Goal: Obtain resource: Obtain resource

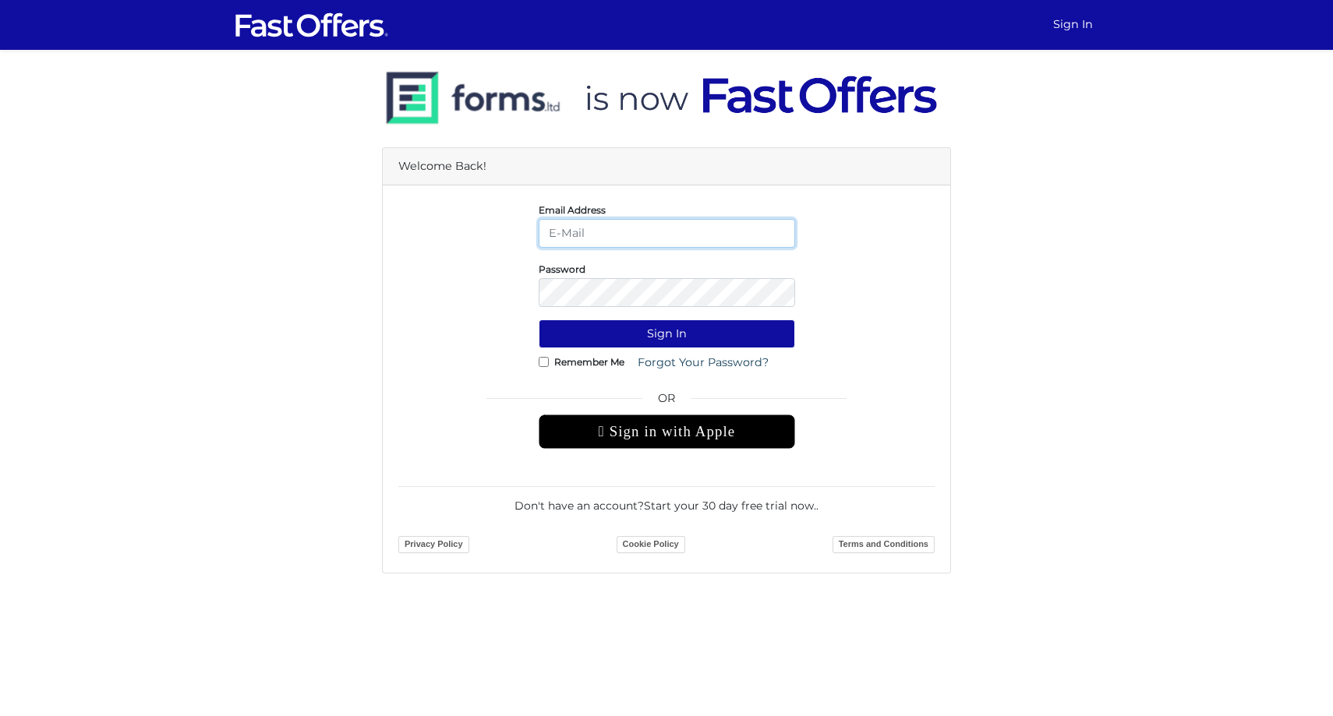
type input "daniella@guidedhome.ca"
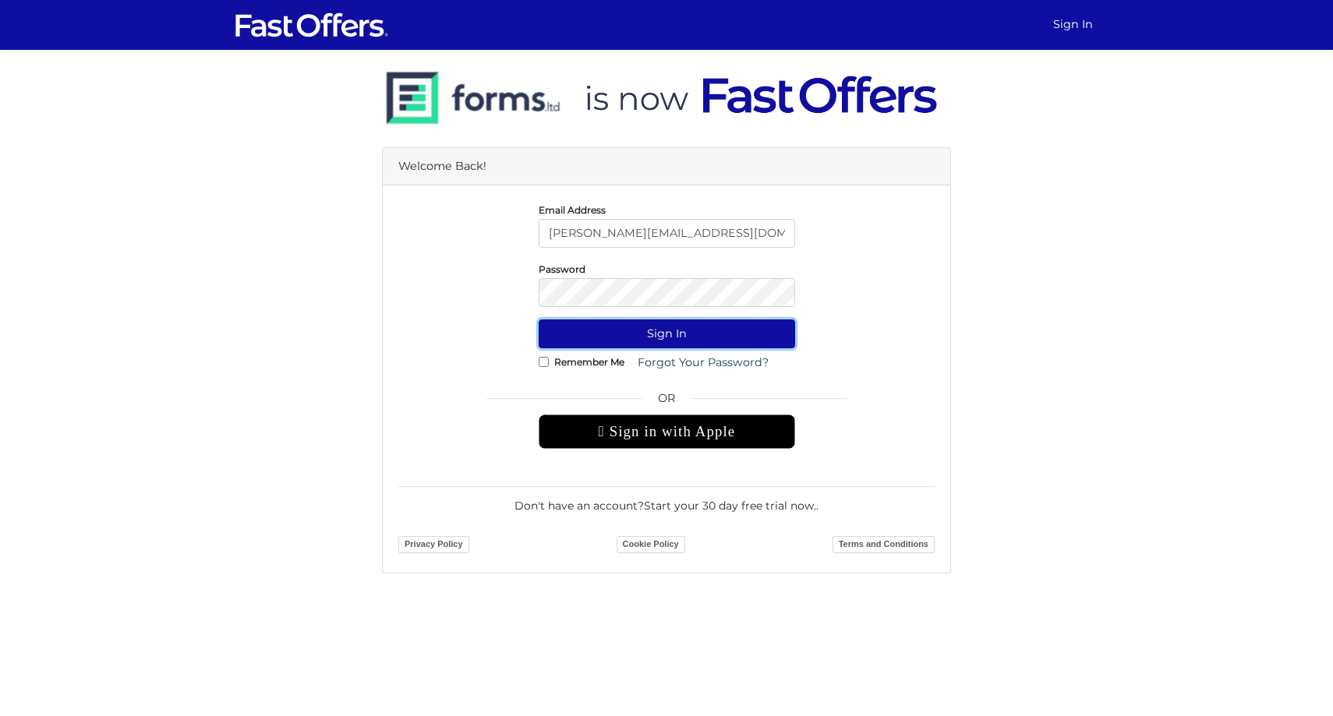
click at [705, 337] on button "Sign In" at bounding box center [667, 334] width 256 height 29
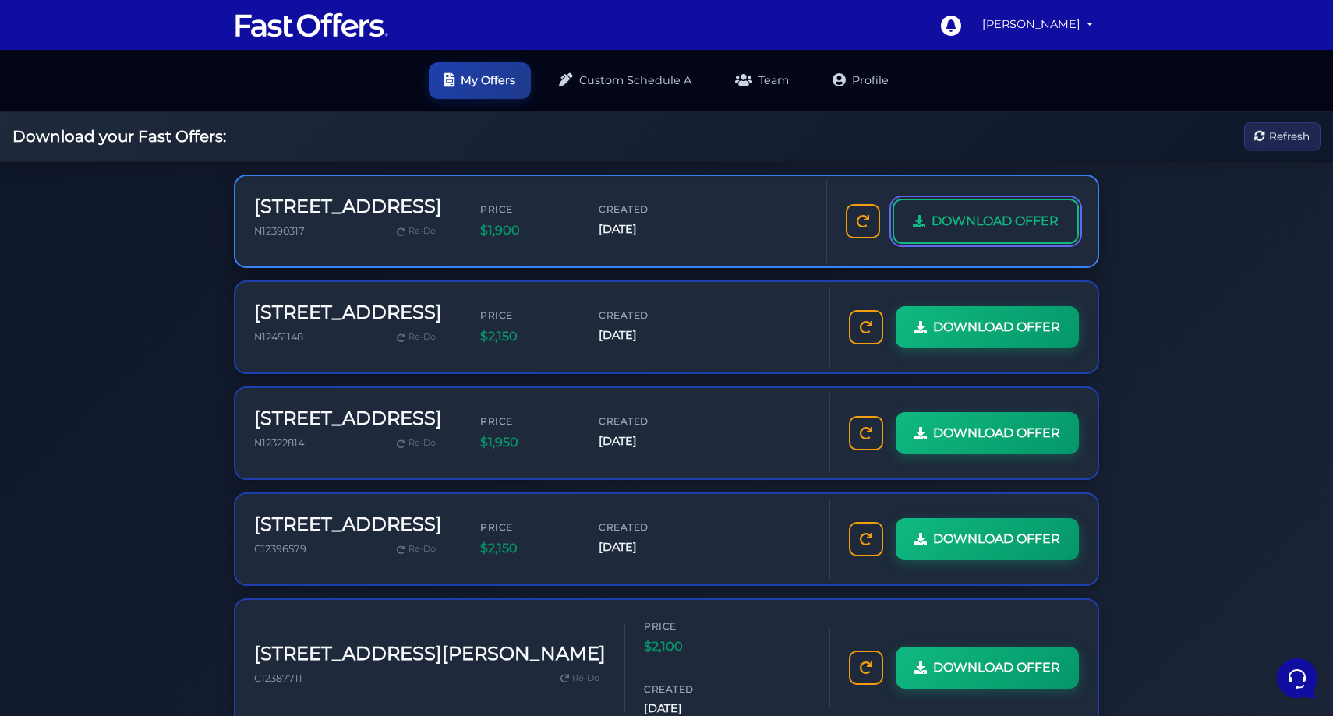
click at [932, 219] on span "DOWNLOAD OFFER" at bounding box center [994, 221] width 127 height 20
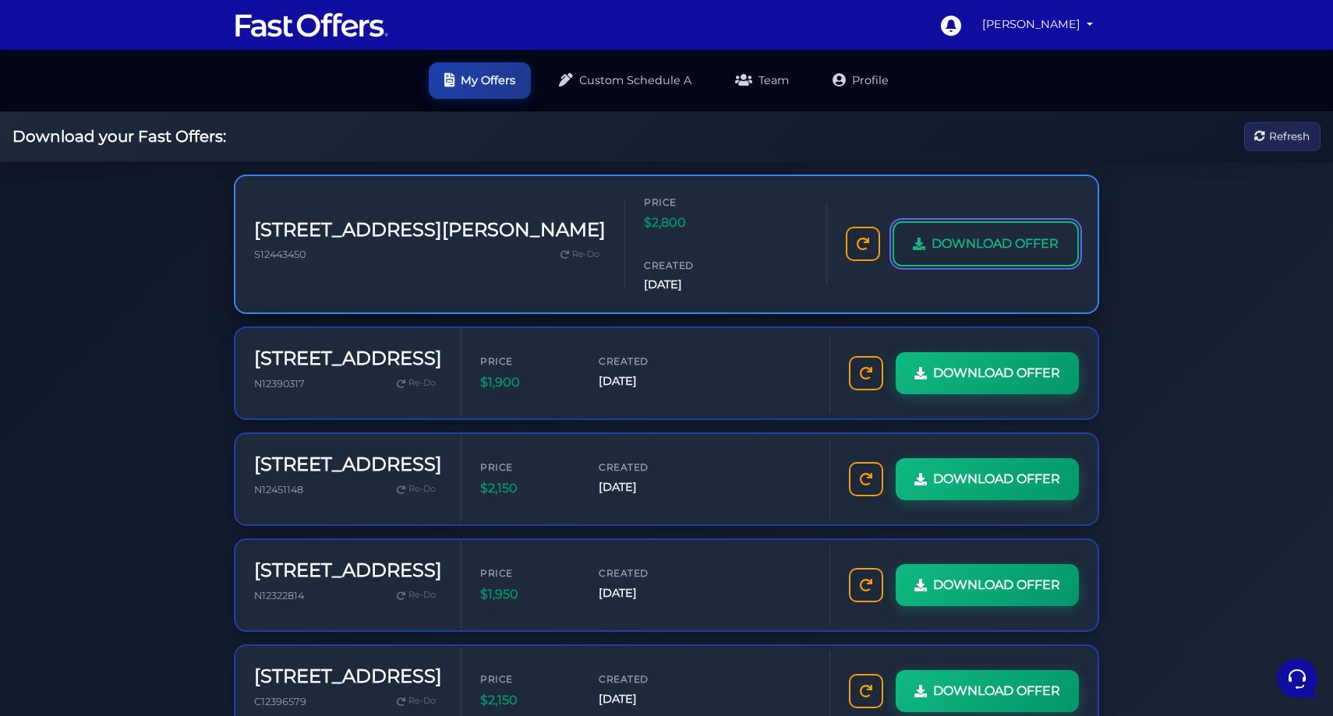
click at [980, 234] on span "DOWNLOAD OFFER" at bounding box center [994, 244] width 127 height 20
